Goal: Task Accomplishment & Management: Complete application form

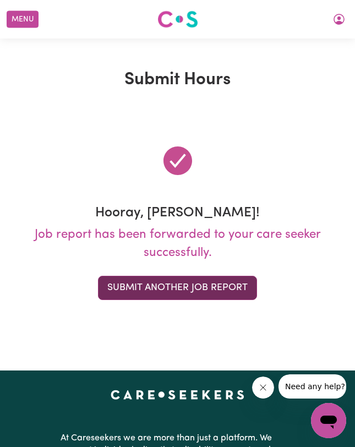
click at [140, 283] on button "Submit Another Job Report" at bounding box center [177, 288] width 159 height 24
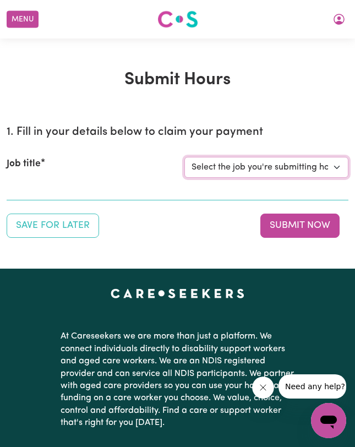
click at [248, 164] on select "Select the job you're submitting hours for... [[PERSON_NAME]] Support worker fo…" at bounding box center [266, 167] width 165 height 21
select select "11188"
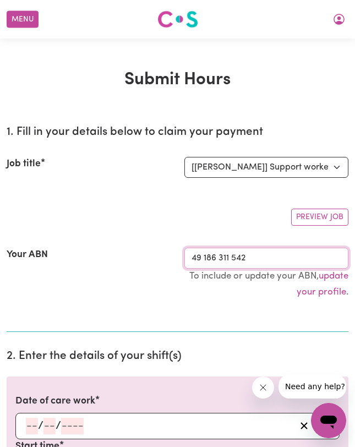
click at [223, 258] on input "49 186 311 542" at bounding box center [266, 258] width 165 height 21
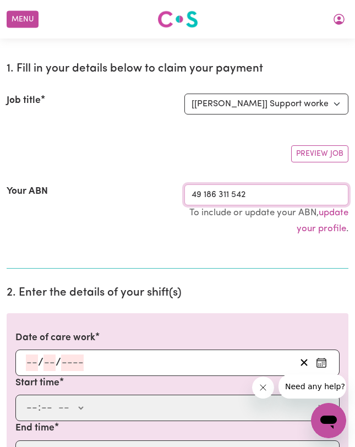
scroll to position [191, 0]
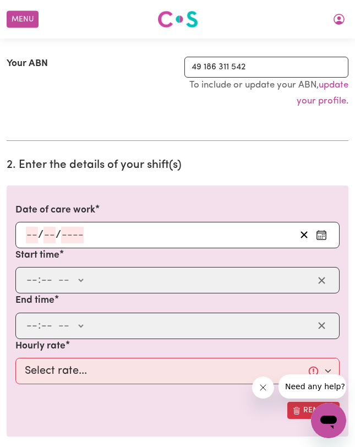
click at [31, 237] on input "number" at bounding box center [32, 235] width 12 height 17
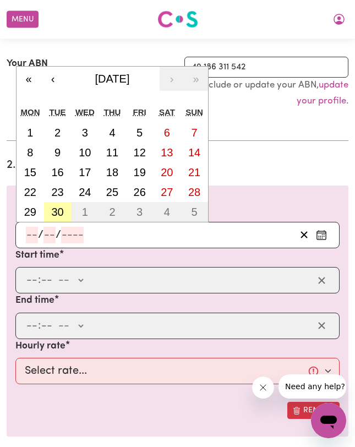
click at [57, 212] on abbr "30" at bounding box center [57, 212] width 12 height 12
type input "[DATE]"
type input "30"
type input "9"
type input "2025"
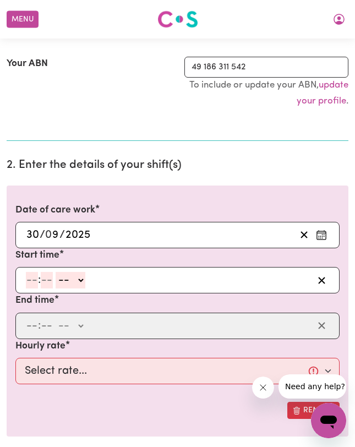
click at [32, 279] on input "number" at bounding box center [32, 280] width 12 height 17
type input "7"
type input "10"
click at [63, 284] on select "-- AM PM" at bounding box center [65, 280] width 30 height 17
select select "pm"
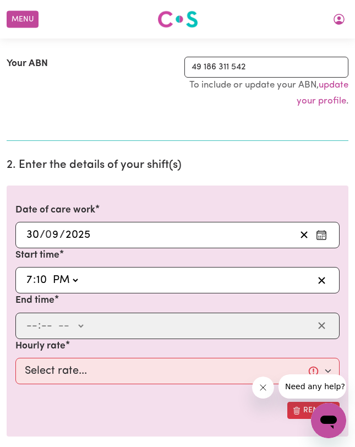
type input "19:10"
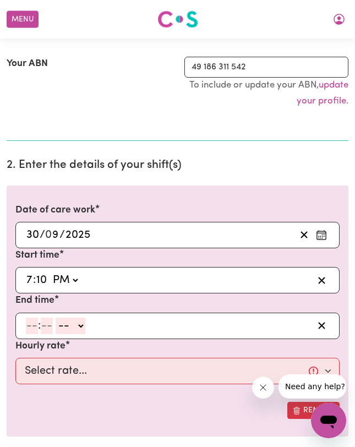
click at [31, 327] on input "number" at bounding box center [32, 326] width 12 height 17
type input "8"
type input "10"
click at [51, 330] on div "8 : 10 -- AM PM" at bounding box center [169, 326] width 289 height 17
click at [67, 327] on select "-- AM PM" at bounding box center [66, 326] width 30 height 17
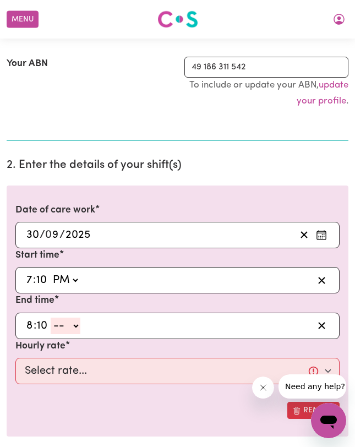
select select "pm"
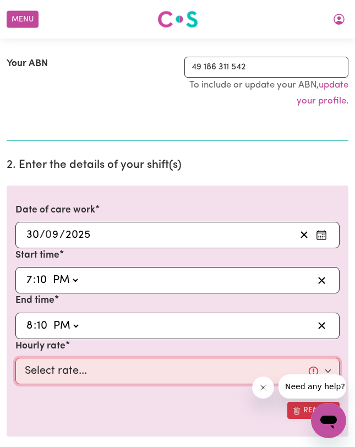
type input "20:10"
click at [52, 380] on select "Select rate... $50.00 (Weekday)" at bounding box center [177, 371] width 324 height 26
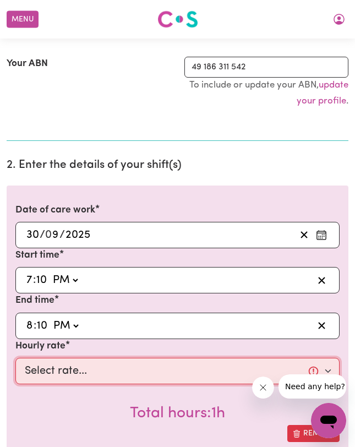
select select "50-Weekday"
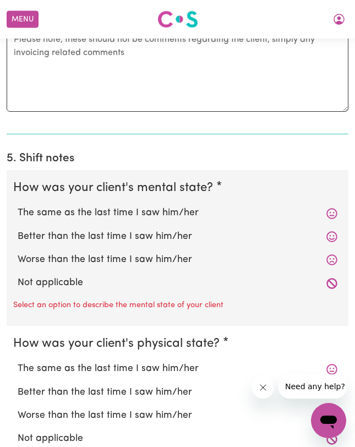
click at [57, 280] on label "Not applicable" at bounding box center [178, 283] width 320 height 14
click at [18, 276] on input "Not applicable" at bounding box center [17, 275] width 1 height 1
radio input "true"
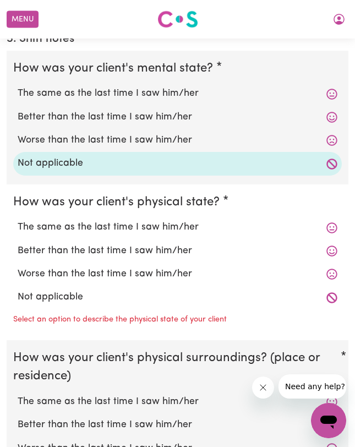
scroll to position [976, 0]
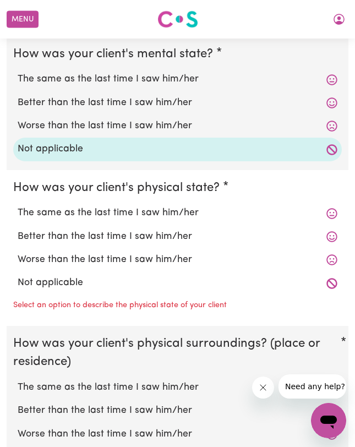
click at [47, 272] on div "Not applicable" at bounding box center [177, 283] width 329 height 23
click at [47, 281] on label "Not applicable" at bounding box center [178, 283] width 320 height 14
click at [18, 276] on input "Not applicable" at bounding box center [17, 275] width 1 height 1
radio input "true"
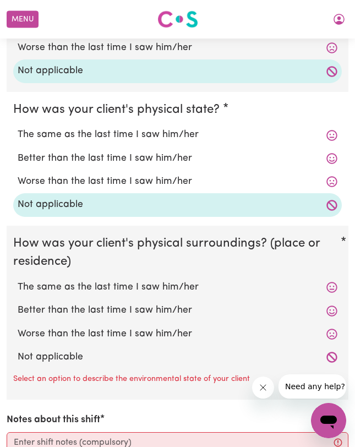
scroll to position [1152, 0]
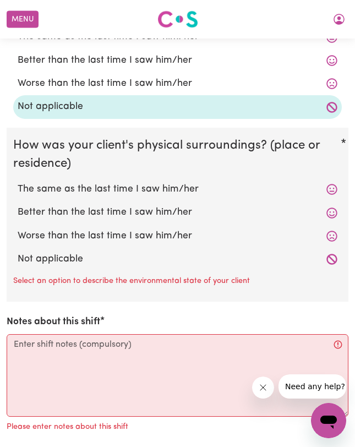
click at [60, 261] on label "Not applicable" at bounding box center [178, 259] width 320 height 14
click at [18, 252] on input "Not applicable" at bounding box center [17, 252] width 1 height 1
radio input "true"
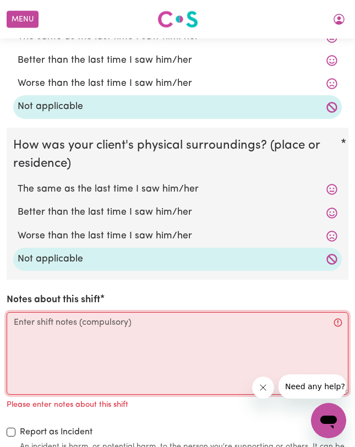
click at [62, 328] on textarea "Notes about this shift" at bounding box center [178, 353] width 342 height 83
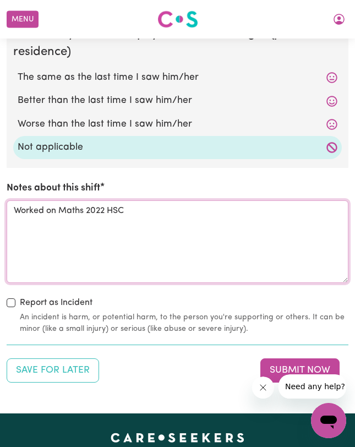
scroll to position [1297, 0]
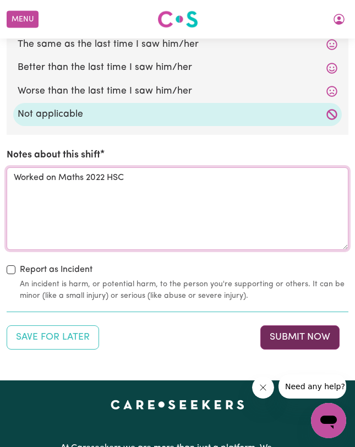
type textarea "Worked on Maths 2022 HSC"
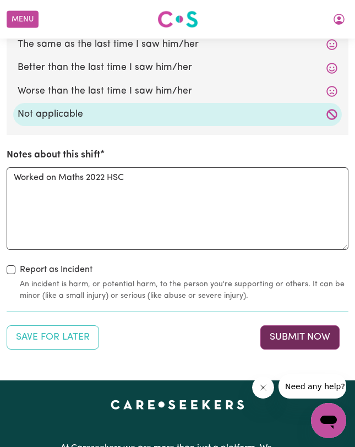
click at [309, 334] on button "Submit Now" at bounding box center [299, 337] width 79 height 24
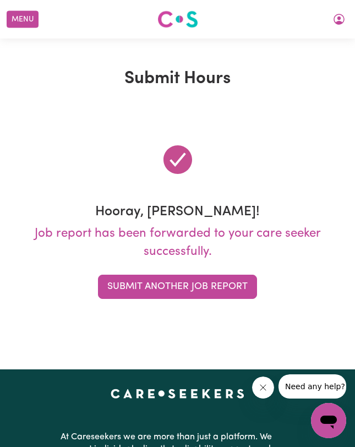
scroll to position [0, 0]
